Goal: Information Seeking & Learning: Learn about a topic

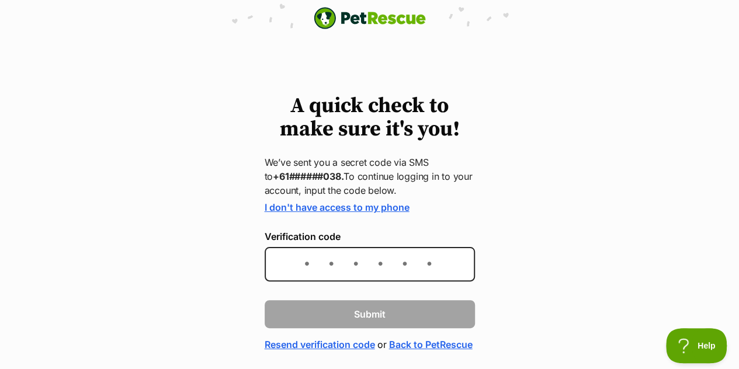
drag, startPoint x: 0, startPoint y: 0, endPoint x: 308, endPoint y: 261, distance: 403.7
click at [308, 261] on div "A quick check to make sure it's you! We’ve sent you a secret code via SMS to +6…" at bounding box center [369, 223] width 739 height 257
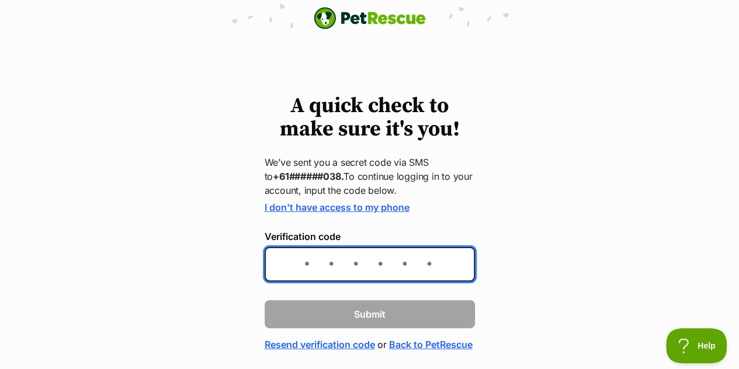
click at [308, 261] on input "Verification code" at bounding box center [370, 264] width 210 height 34
type input "762530"
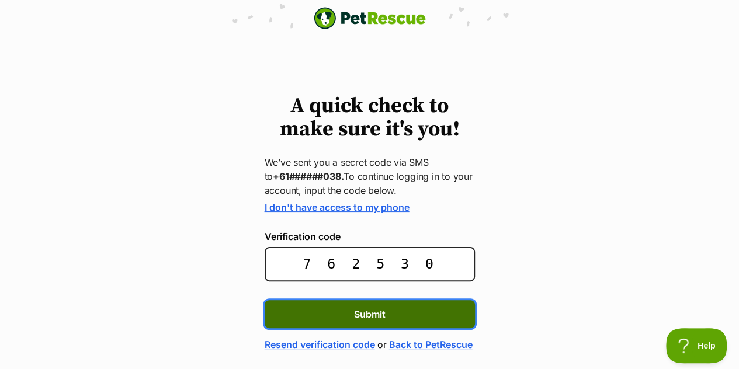
click at [377, 318] on span "Submit" at bounding box center [370, 314] width 32 height 14
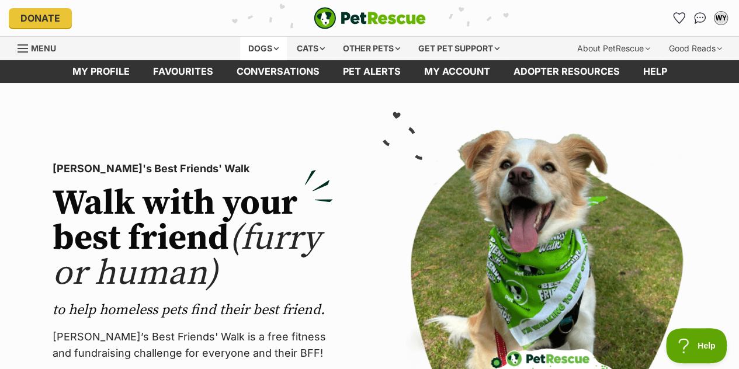
click at [259, 46] on div "Dogs" at bounding box center [263, 48] width 47 height 23
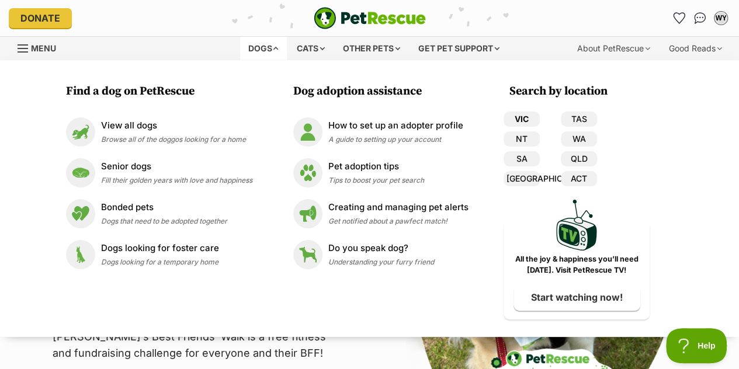
click at [532, 116] on link "VIC" at bounding box center [522, 119] width 36 height 15
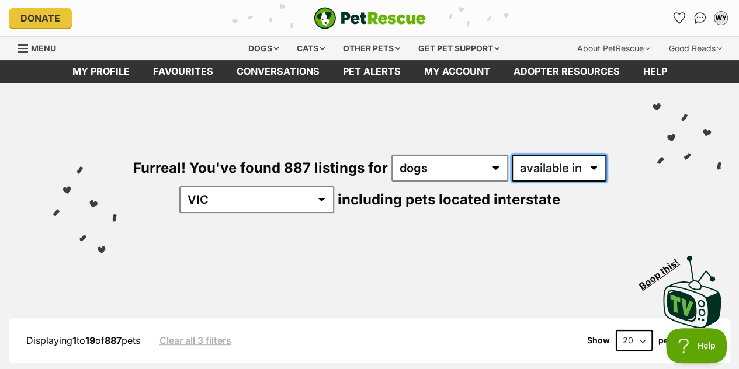
click at [594, 164] on select "available in located in" at bounding box center [559, 168] width 95 height 27
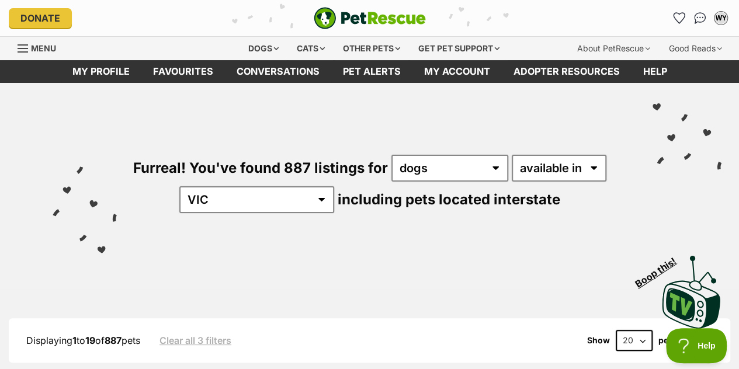
click at [523, 248] on div "Visit PetRescue TV (external site) Boop this!" at bounding box center [370, 287] width 704 height 85
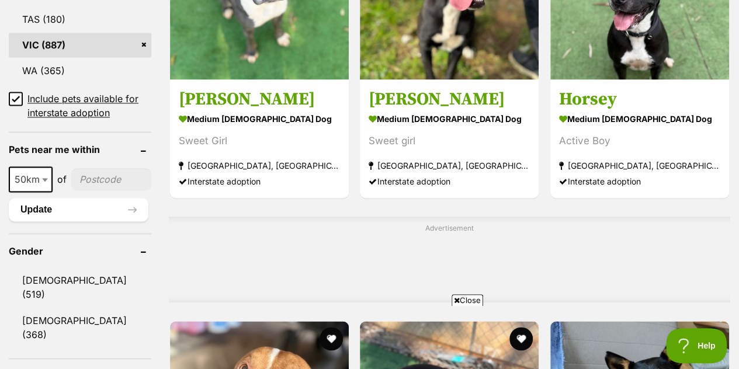
scroll to position [794, 0]
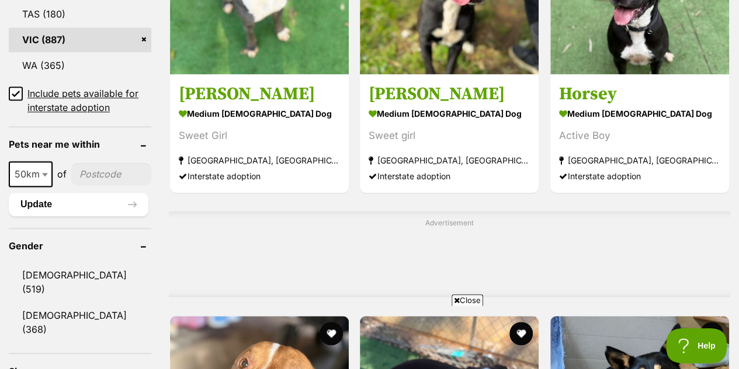
click at [126, 163] on input"] "postcode" at bounding box center [111, 174] width 80 height 22
type input"] "3355"
click at [136, 193] on button "Update" at bounding box center [79, 204] width 140 height 23
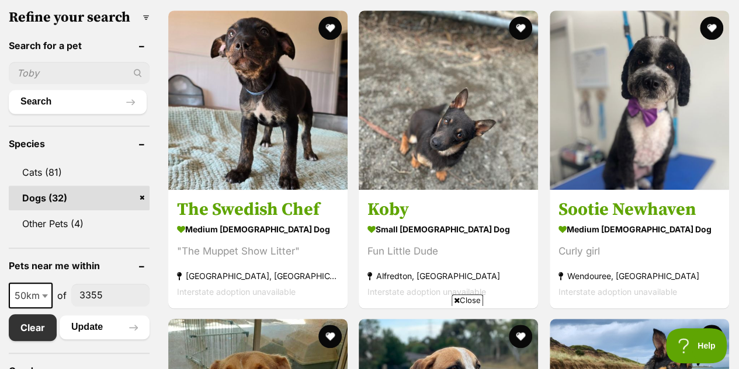
scroll to position [379, 0]
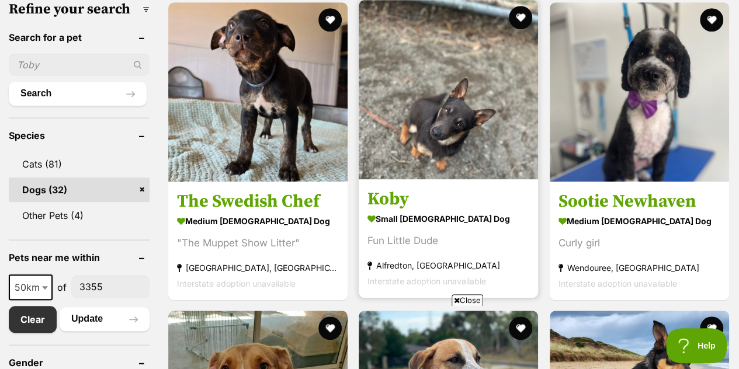
click at [474, 128] on img at bounding box center [448, 89] width 179 height 179
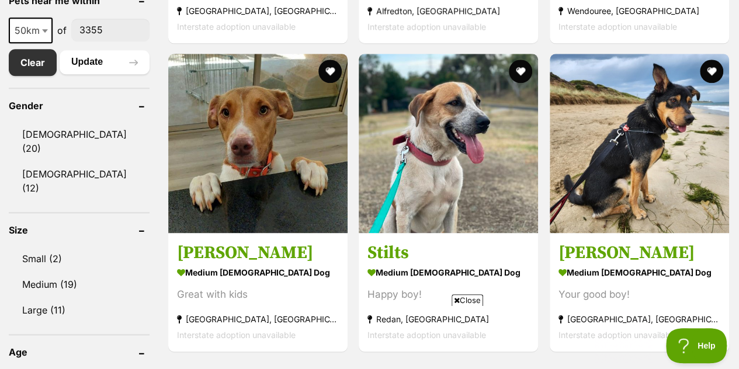
scroll to position [661, 0]
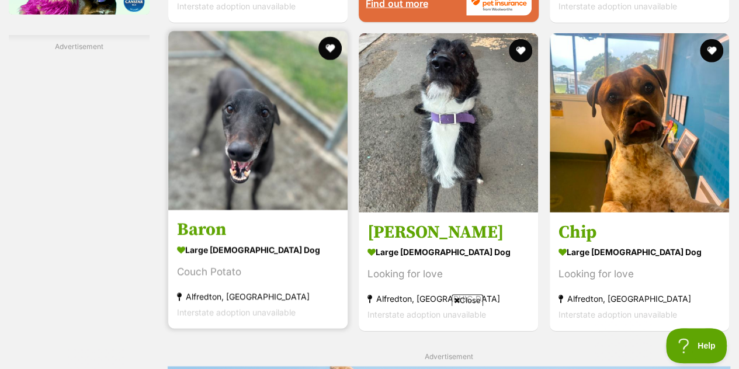
scroll to position [1700, 0]
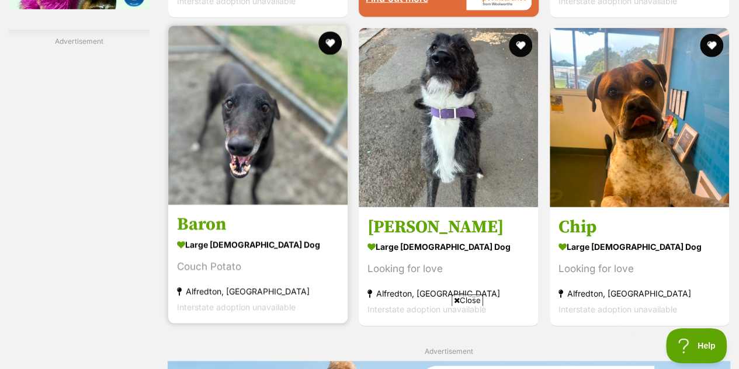
click at [311, 99] on img at bounding box center [257, 115] width 179 height 179
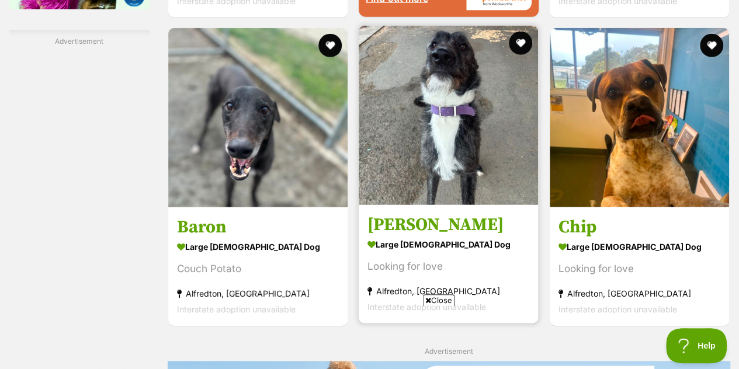
click at [428, 123] on img at bounding box center [448, 115] width 179 height 179
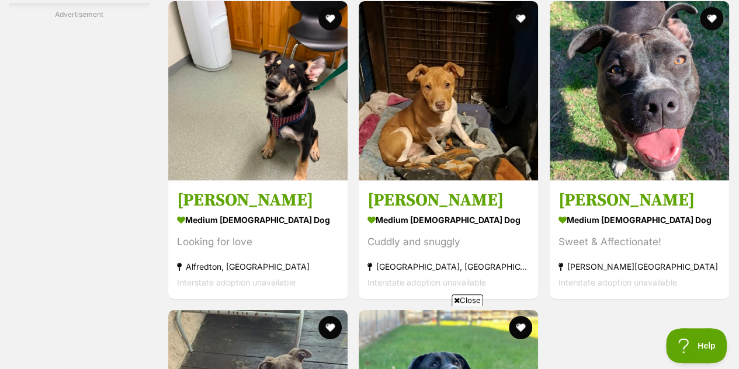
scroll to position [2151, 0]
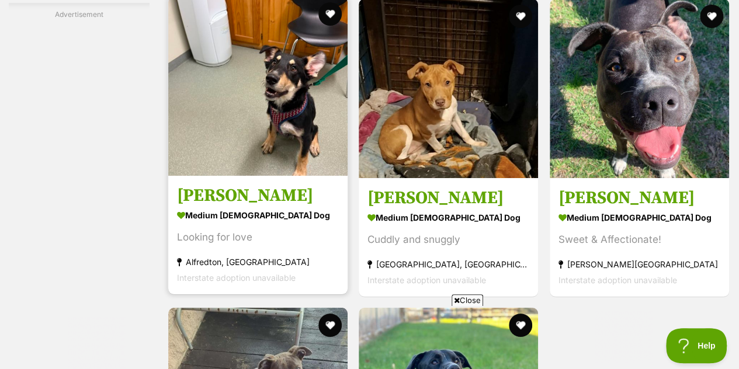
click at [245, 116] on img at bounding box center [257, 85] width 179 height 179
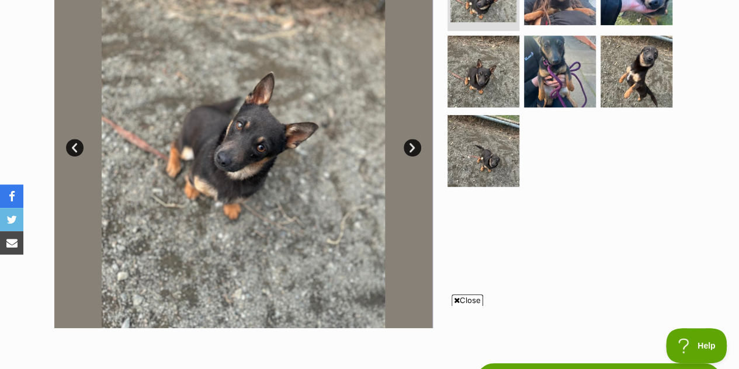
scroll to position [294, 0]
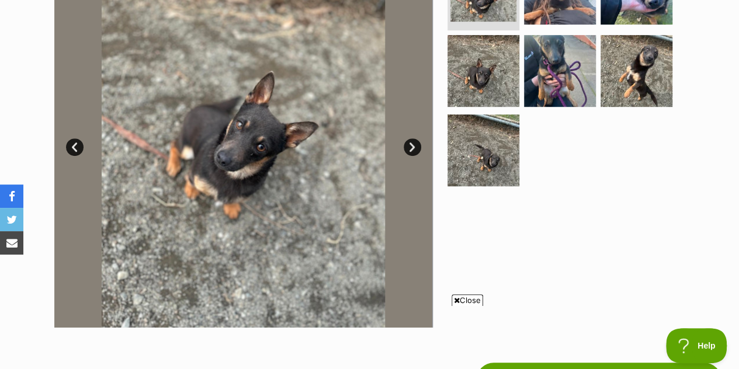
click at [412, 143] on link "Next" at bounding box center [413, 147] width 18 height 18
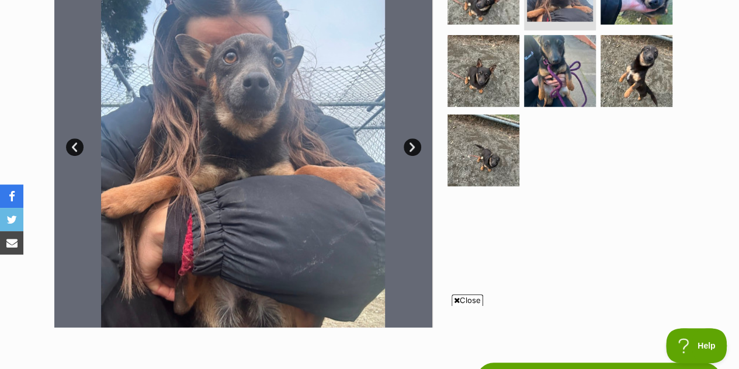
click at [412, 143] on link "Next" at bounding box center [413, 147] width 18 height 18
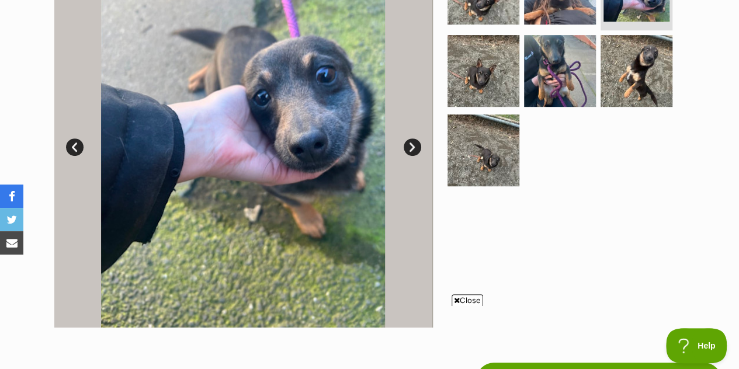
click at [412, 143] on link "Next" at bounding box center [413, 147] width 18 height 18
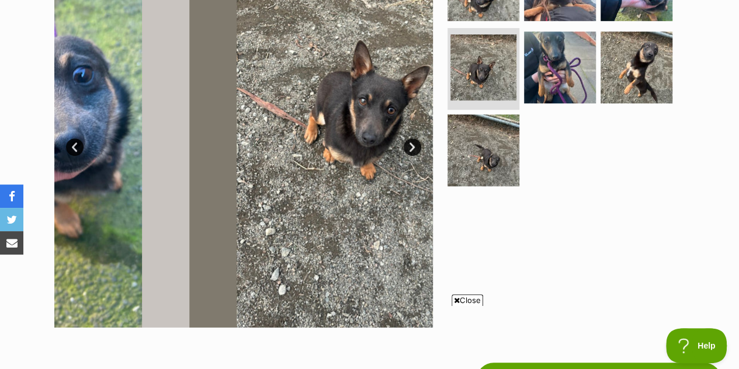
click at [412, 143] on link "Next" at bounding box center [413, 147] width 18 height 18
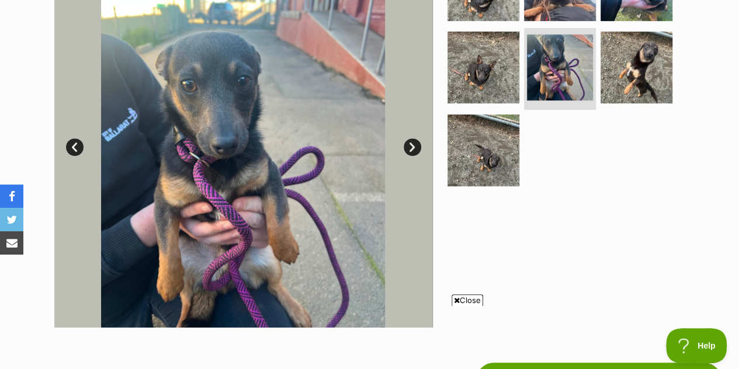
click at [412, 143] on link "Next" at bounding box center [413, 147] width 18 height 18
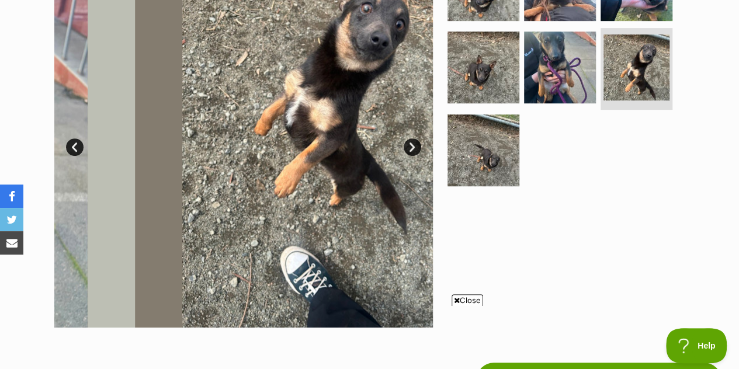
click at [412, 143] on link "Next" at bounding box center [413, 147] width 18 height 18
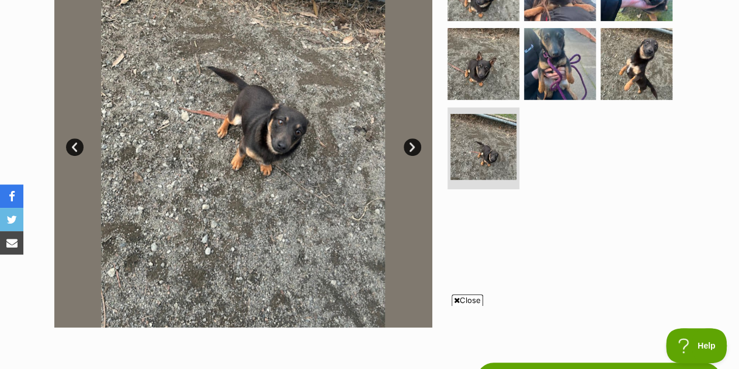
click at [70, 150] on link "Prev" at bounding box center [75, 147] width 18 height 18
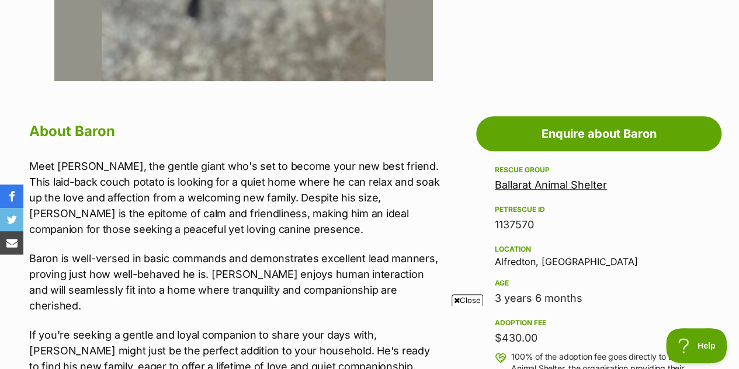
scroll to position [541, 0]
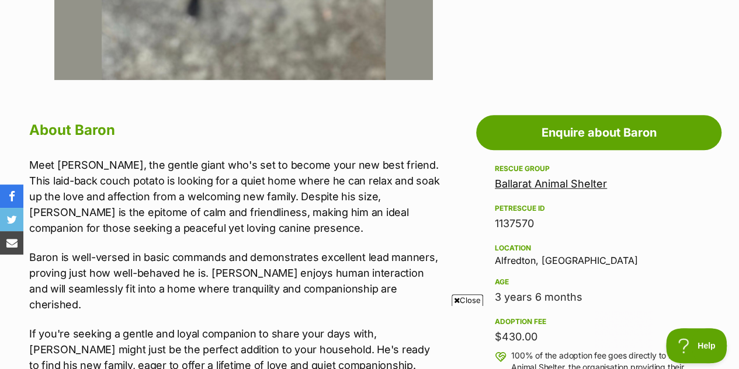
click at [424, 190] on p "Meet [PERSON_NAME], the gentle giant who's set to become your new best friend. …" at bounding box center [234, 196] width 411 height 79
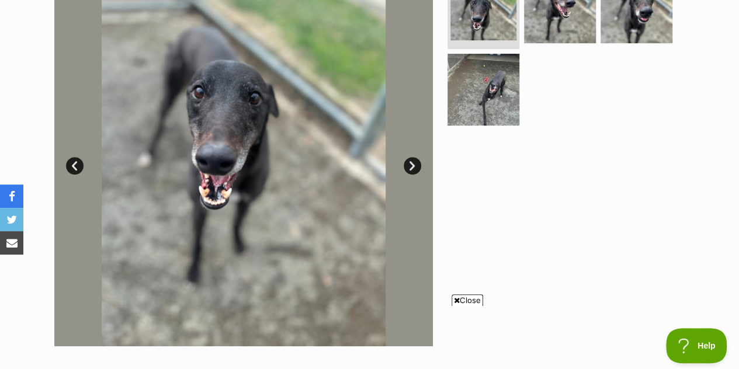
scroll to position [277, 0]
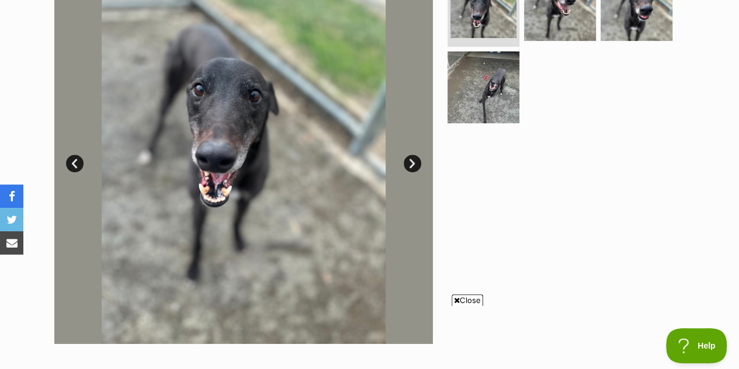
click at [411, 163] on link "Next" at bounding box center [413, 164] width 18 height 18
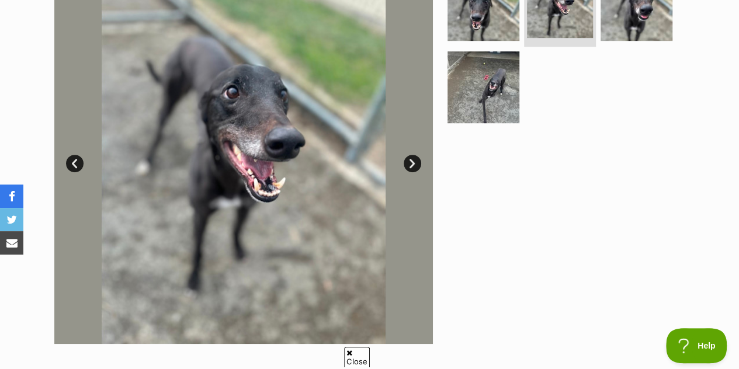
click at [411, 163] on link "Next" at bounding box center [413, 164] width 18 height 18
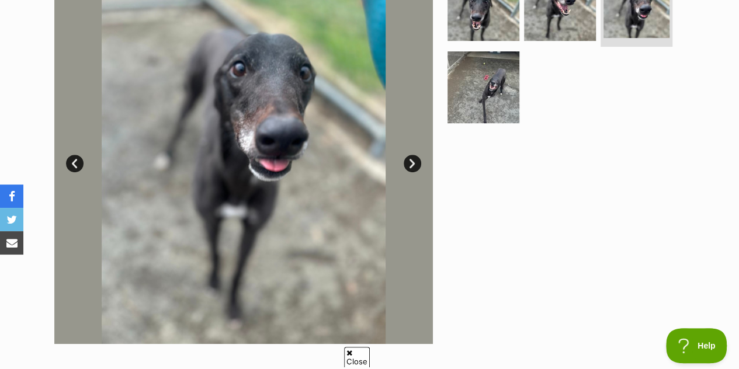
scroll to position [0, 0]
click at [411, 163] on link "Next" at bounding box center [413, 164] width 18 height 18
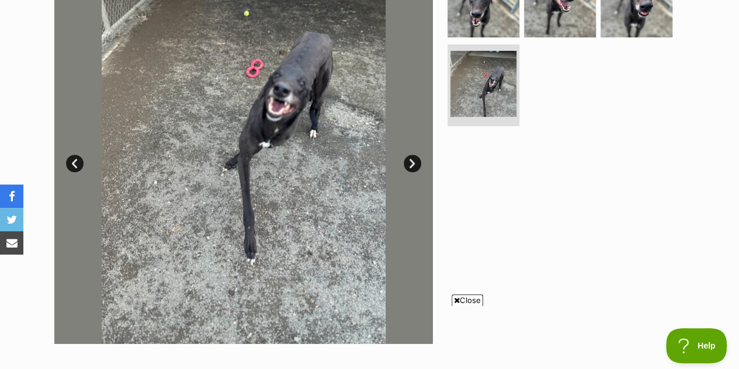
click at [411, 163] on link "Next" at bounding box center [413, 164] width 18 height 18
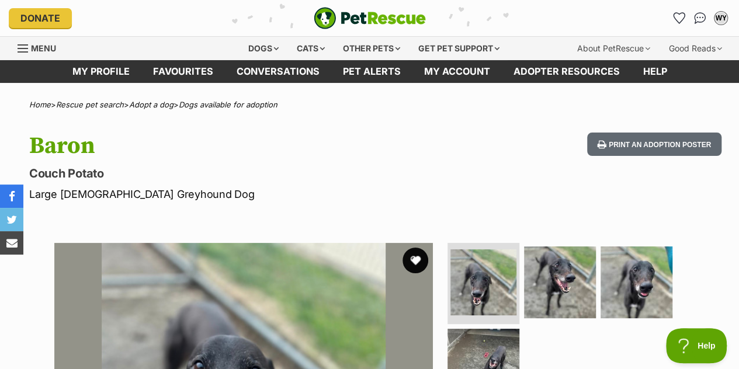
click at [419, 258] on button "favourite" at bounding box center [415, 261] width 26 height 26
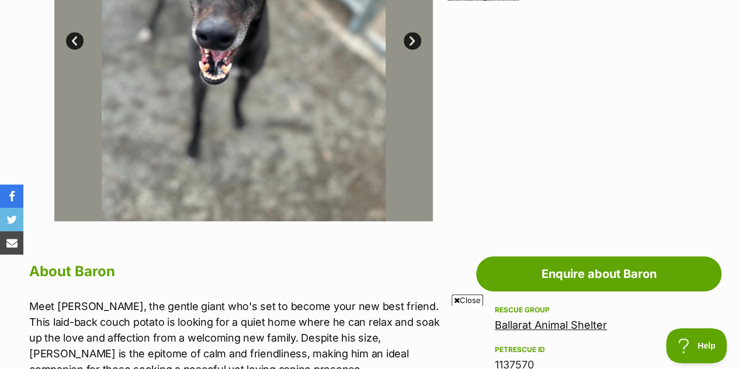
scroll to position [404, 0]
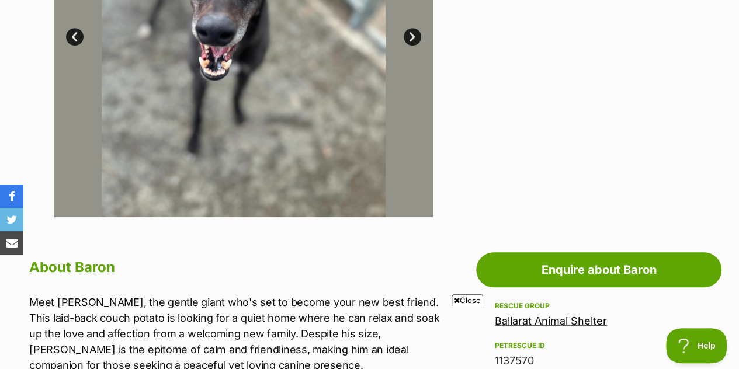
click at [454, 295] on span "Close" at bounding box center [468, 300] width 32 height 12
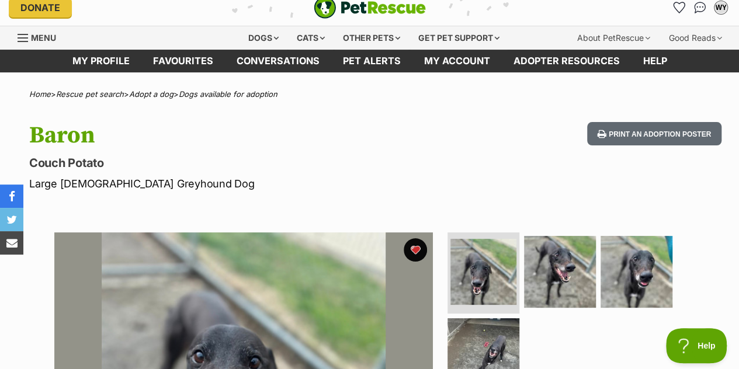
scroll to position [0, 0]
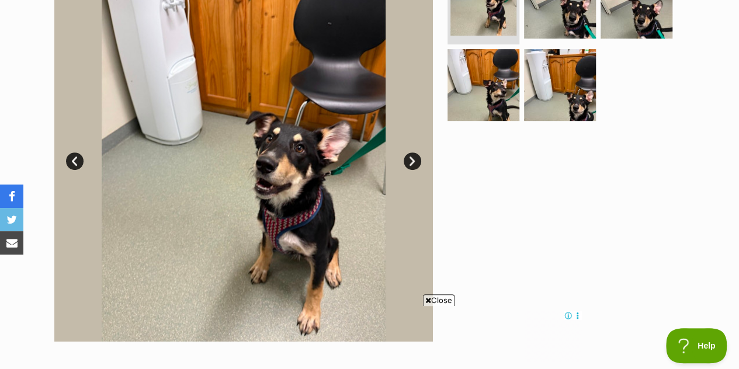
click at [411, 160] on link "Next" at bounding box center [413, 161] width 18 height 18
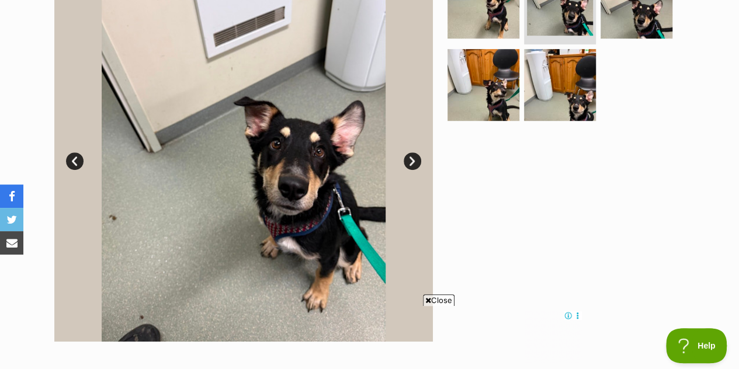
click at [411, 160] on link "Next" at bounding box center [413, 161] width 18 height 18
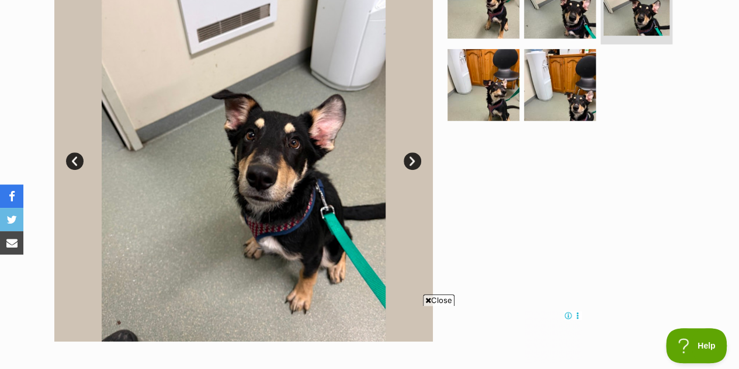
click at [411, 160] on link "Next" at bounding box center [413, 161] width 18 height 18
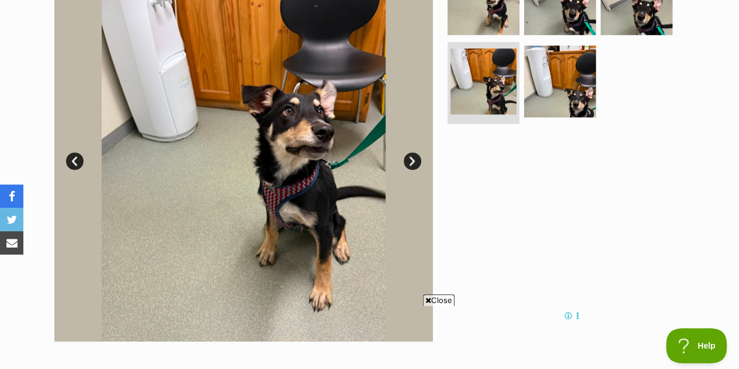
click at [411, 160] on link "Next" at bounding box center [413, 161] width 18 height 18
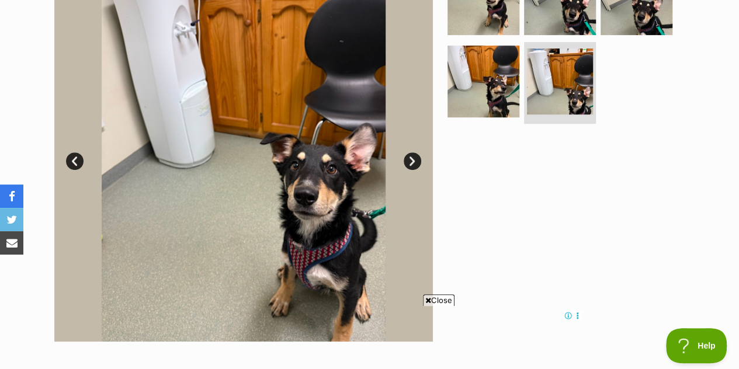
click at [411, 160] on link "Next" at bounding box center [413, 161] width 18 height 18
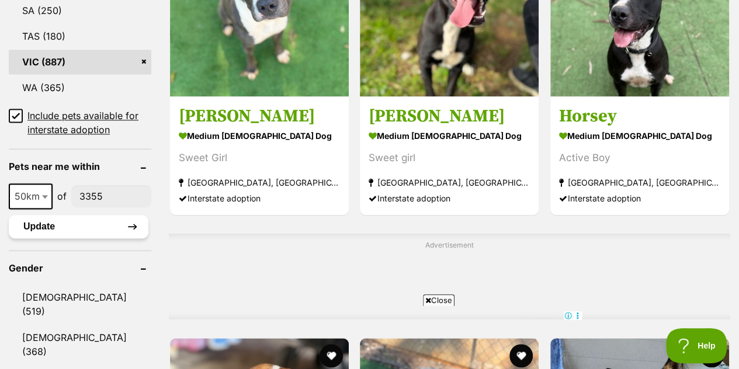
click at [134, 216] on button "Update" at bounding box center [79, 226] width 140 height 23
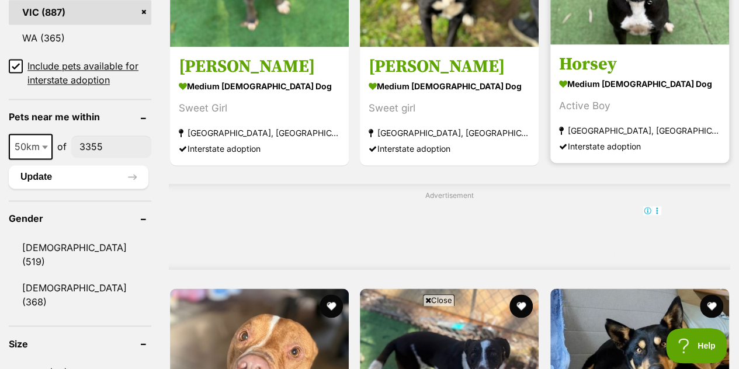
scroll to position [823, 0]
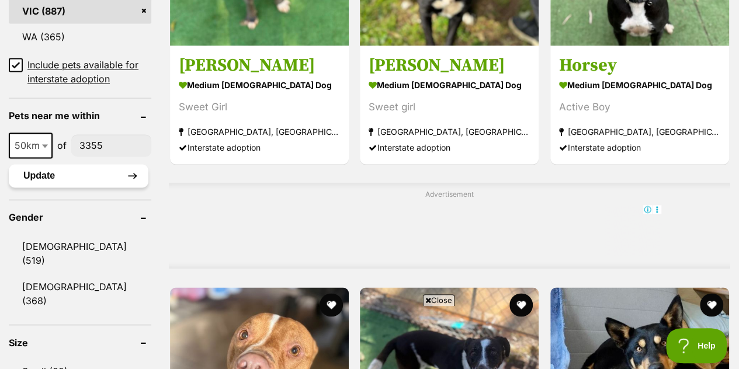
click at [139, 164] on button "Update" at bounding box center [79, 175] width 140 height 23
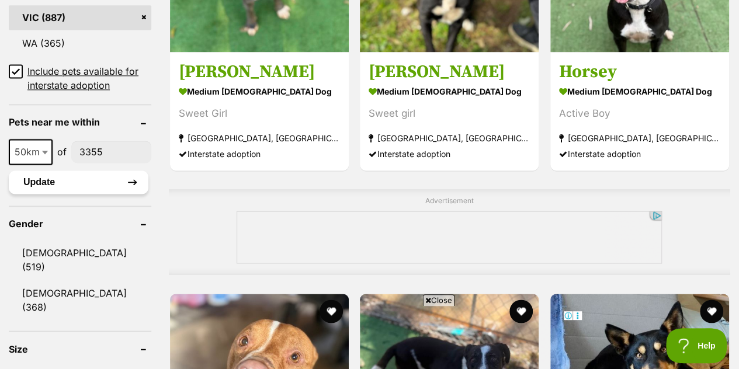
click at [139, 171] on button "Update" at bounding box center [79, 182] width 140 height 23
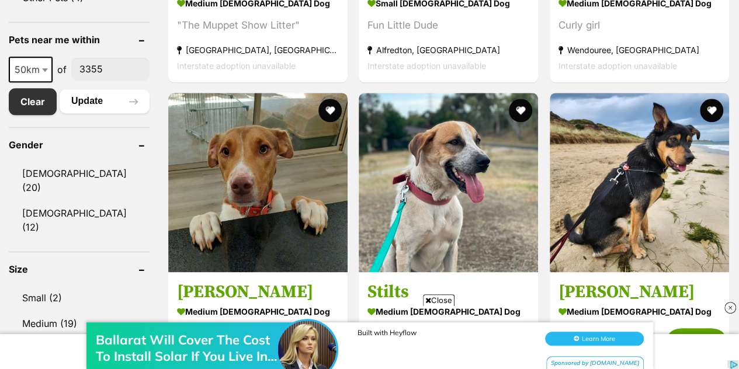
click at [436, 308] on div "Ballarat Will Cover The Cost To Install Solar If You Live In These Postcodes Bu…" at bounding box center [369, 334] width 739 height 70
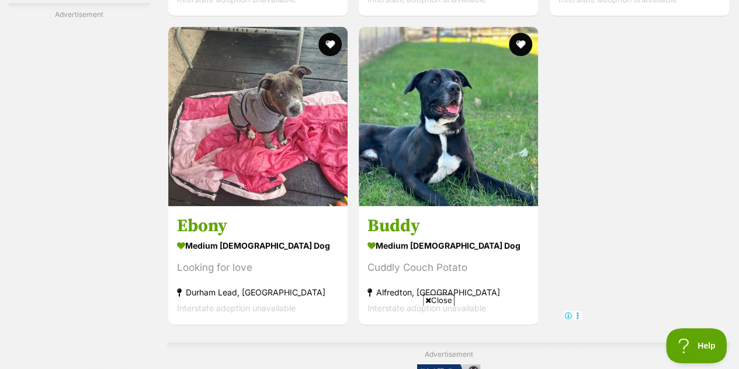
scroll to position [2428, 0]
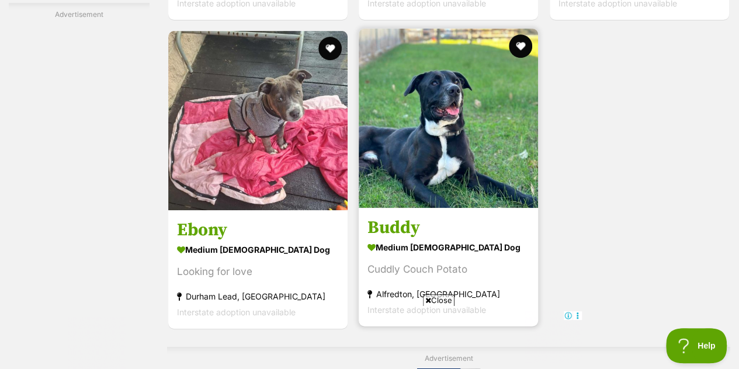
click at [461, 165] on img at bounding box center [448, 118] width 179 height 179
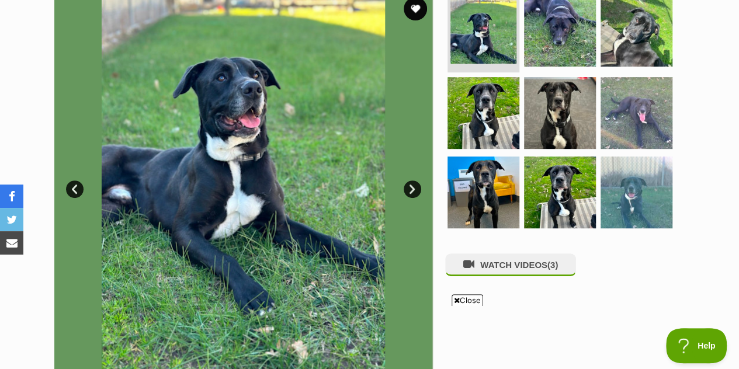
scroll to position [252, 0]
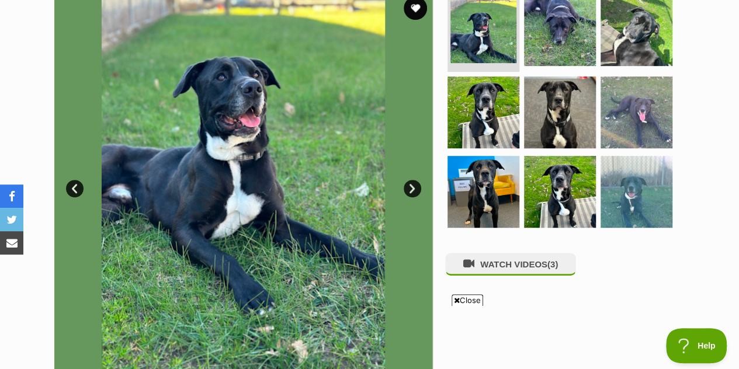
click at [412, 189] on link "Next" at bounding box center [413, 189] width 18 height 18
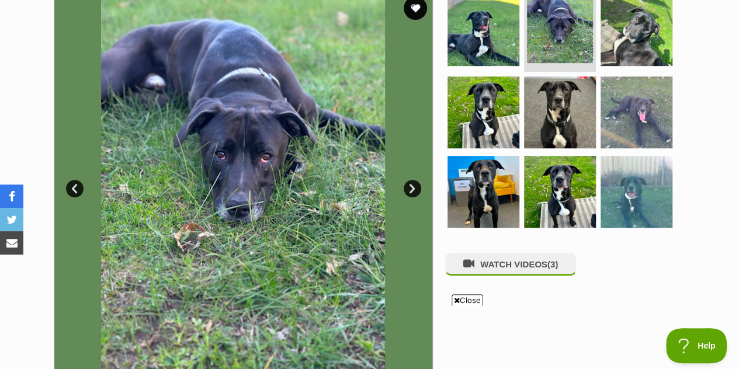
click at [412, 189] on link "Next" at bounding box center [413, 189] width 18 height 18
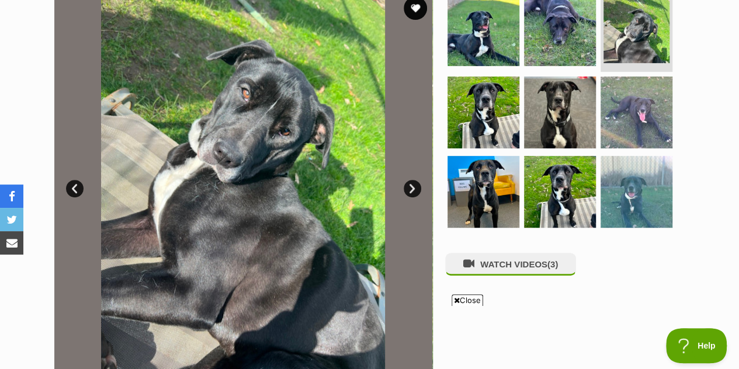
click at [412, 189] on link "Next" at bounding box center [413, 189] width 18 height 18
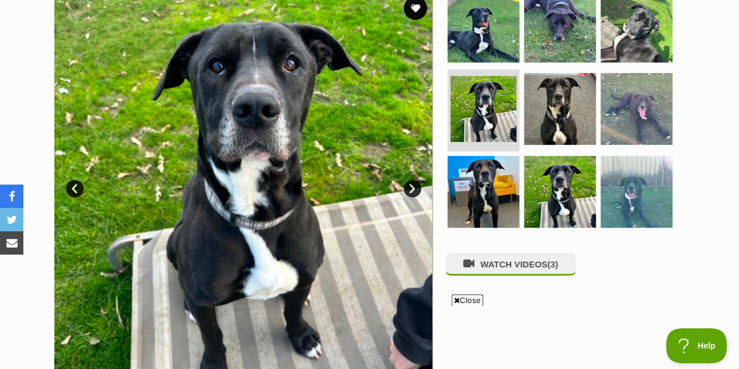
click at [412, 189] on link "Next" at bounding box center [413, 189] width 18 height 18
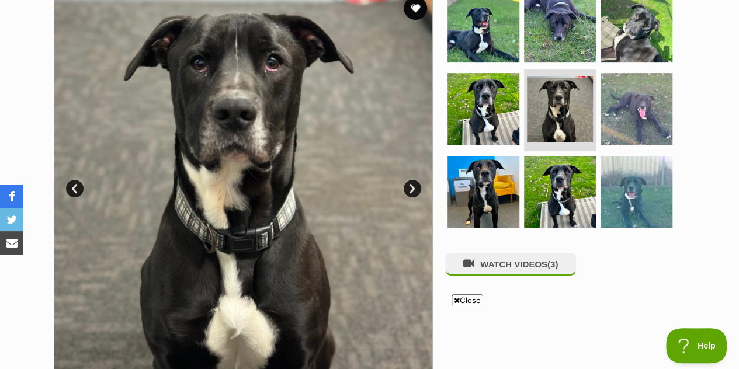
click at [412, 189] on link "Next" at bounding box center [413, 189] width 18 height 18
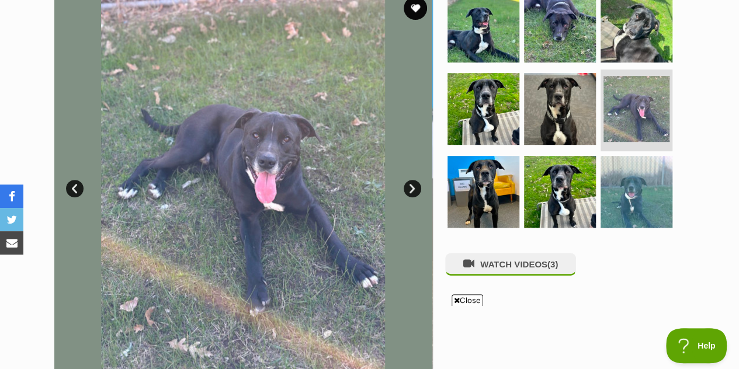
click at [412, 189] on link "Next" at bounding box center [413, 189] width 18 height 18
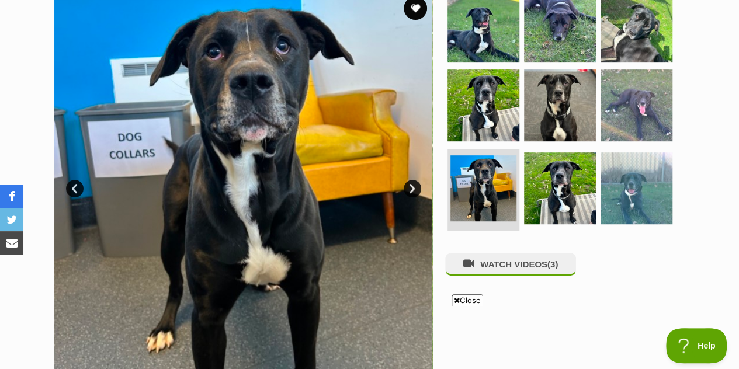
click at [412, 189] on link "Next" at bounding box center [413, 189] width 18 height 18
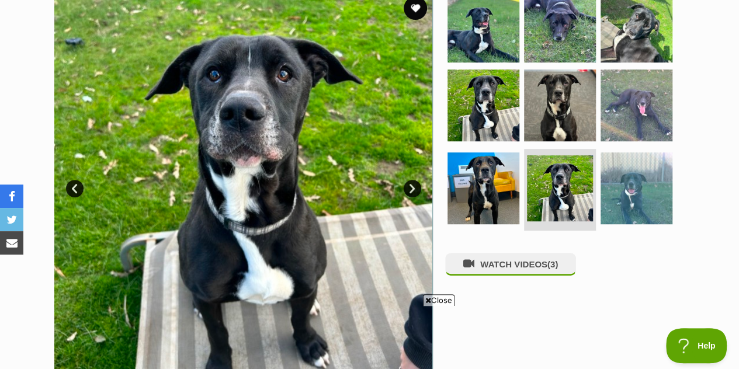
scroll to position [0, 0]
click at [636, 192] on img at bounding box center [636, 188] width 75 height 75
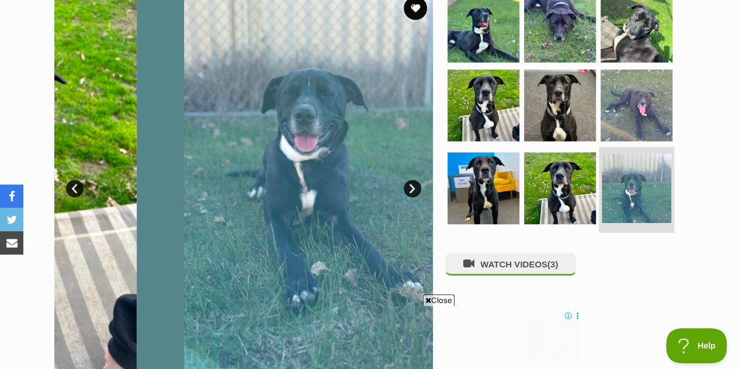
click at [636, 192] on img at bounding box center [637, 189] width 70 height 70
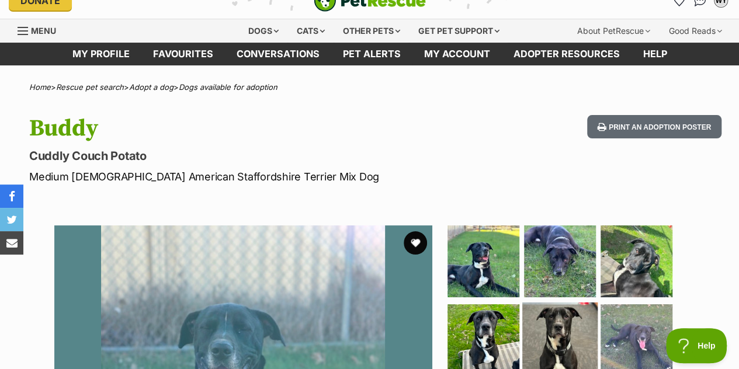
scroll to position [16, 0]
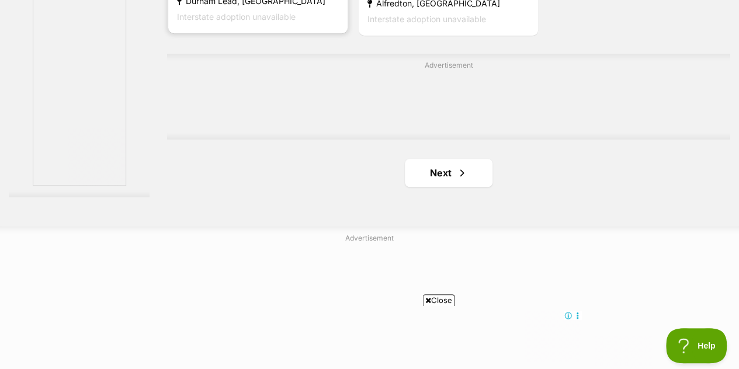
scroll to position [2722, 0]
click at [443, 170] on link "Next" at bounding box center [449, 172] width 88 height 28
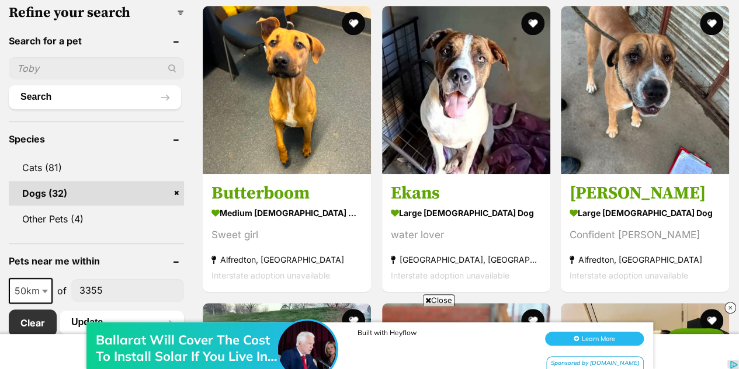
scroll to position [378, 0]
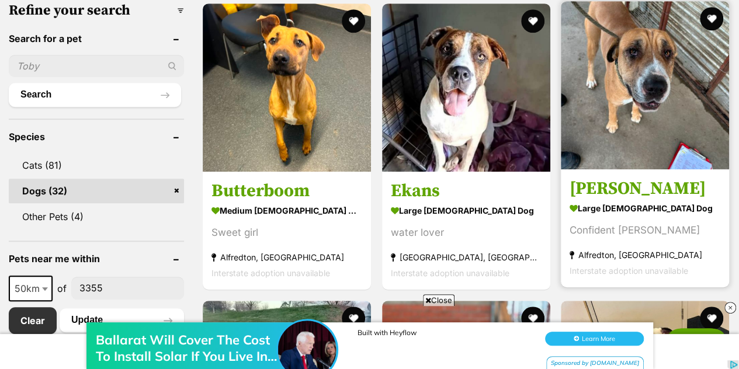
click at [616, 82] on img at bounding box center [645, 85] width 168 height 168
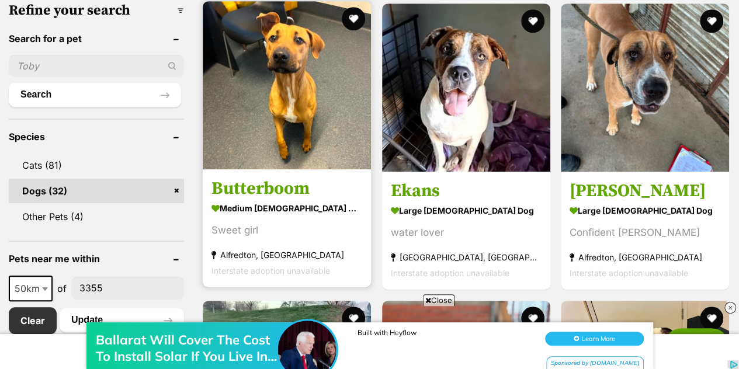
click at [241, 54] on img at bounding box center [287, 85] width 168 height 168
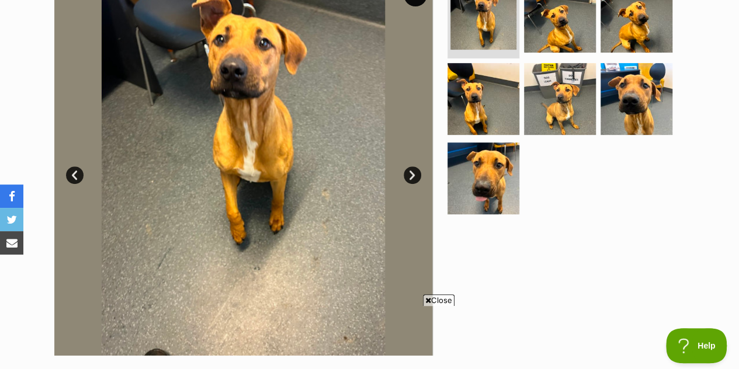
scroll to position [265, 0]
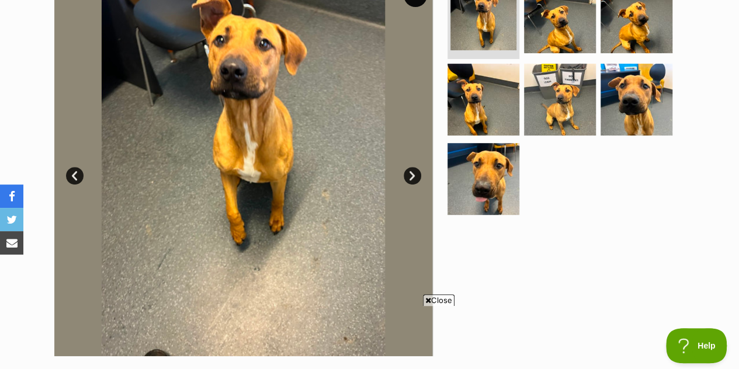
click at [408, 172] on link "Next" at bounding box center [413, 176] width 18 height 18
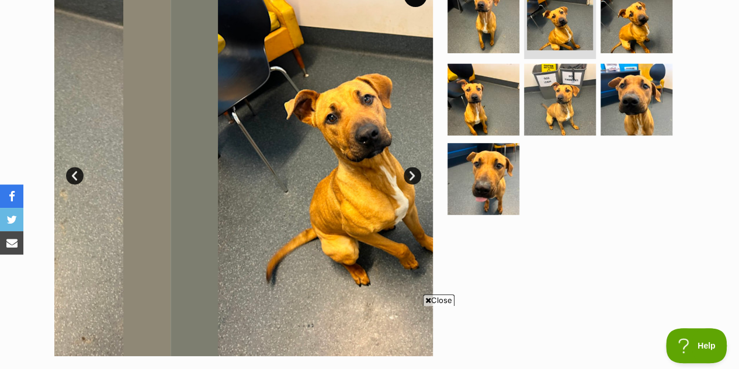
click at [408, 172] on link "Next" at bounding box center [413, 176] width 18 height 18
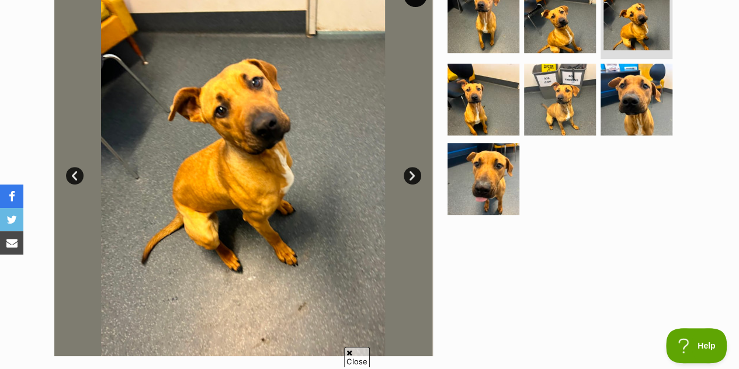
click at [408, 172] on link "Next" at bounding box center [413, 176] width 18 height 18
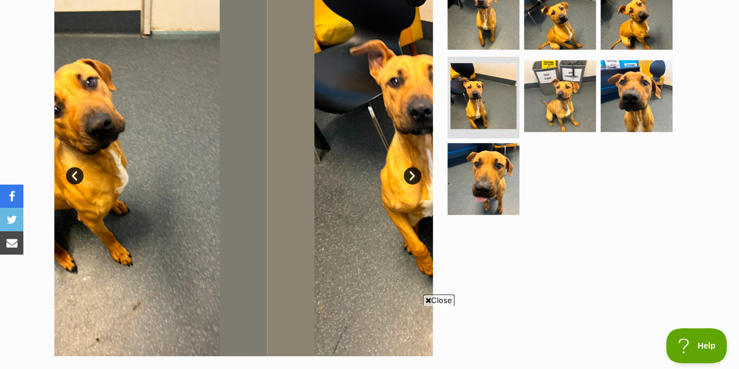
scroll to position [0, 0]
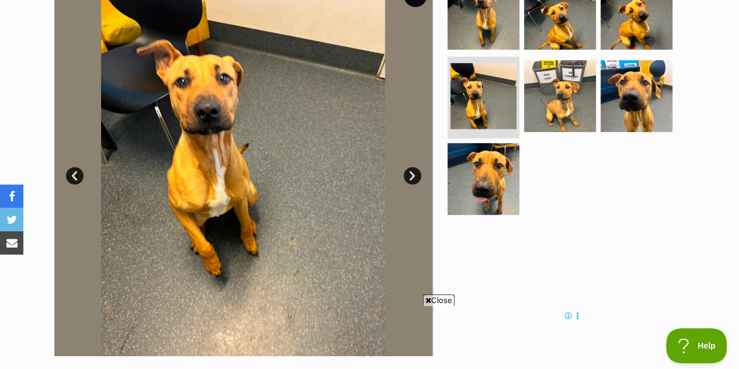
click at [408, 172] on link "Next" at bounding box center [413, 176] width 18 height 18
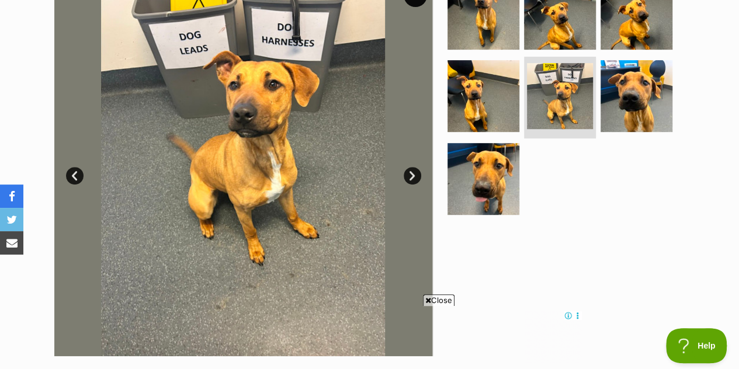
click at [408, 172] on link "Next" at bounding box center [413, 176] width 18 height 18
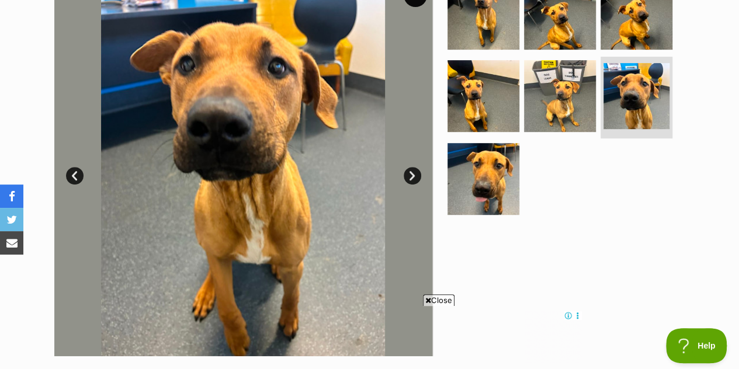
click at [408, 172] on link "Next" at bounding box center [413, 176] width 18 height 18
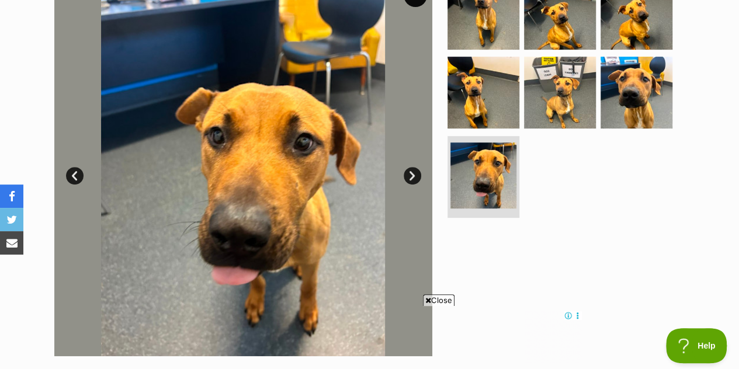
click at [408, 172] on link "Next" at bounding box center [413, 176] width 18 height 18
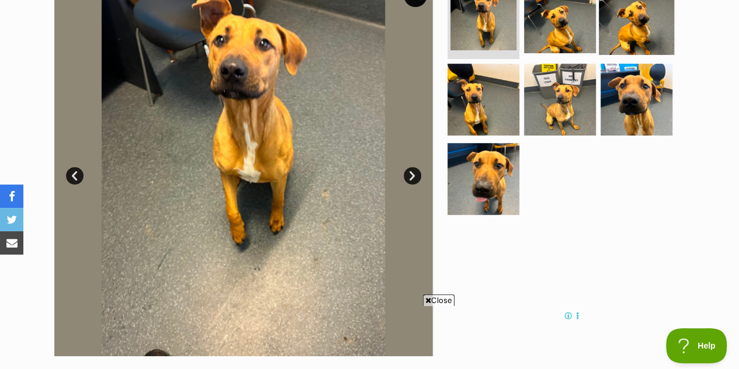
click at [624, 27] on img at bounding box center [636, 16] width 75 height 75
